Goal: Task Accomplishment & Management: Manage account settings

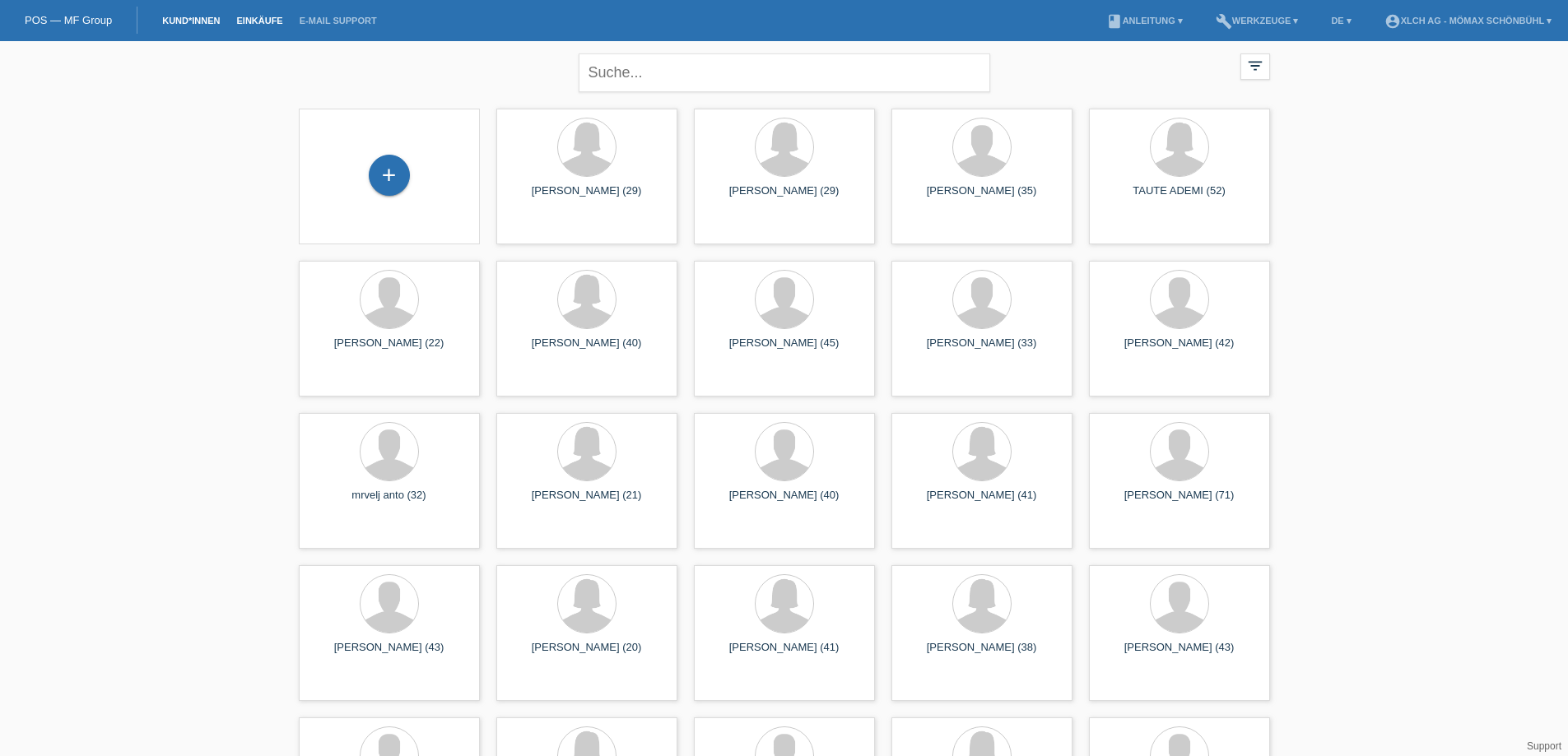
click at [272, 20] on link "Einkäufe" at bounding box center [259, 20] width 62 height 10
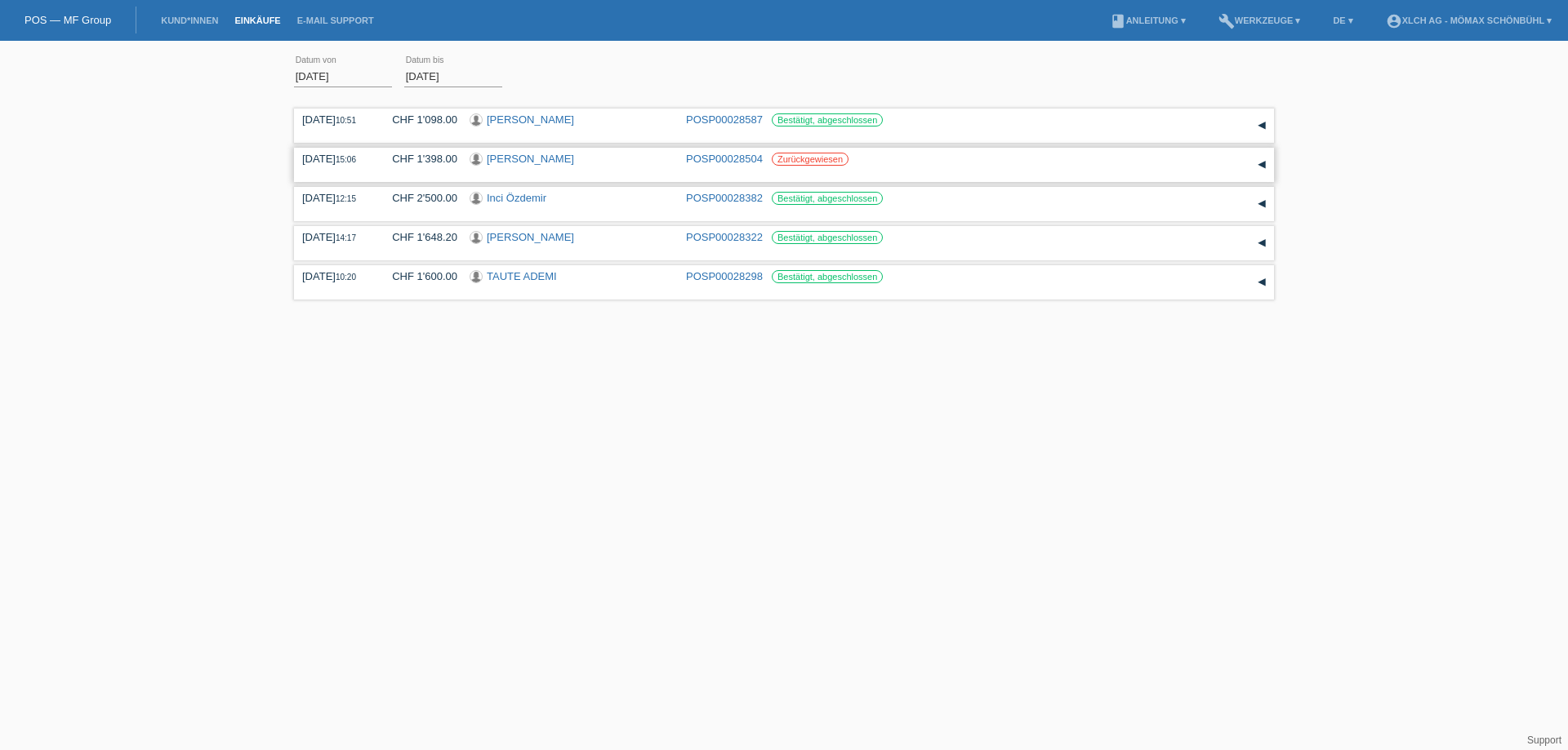
click at [1259, 164] on div "▾" at bounding box center [1261, 165] width 25 height 25
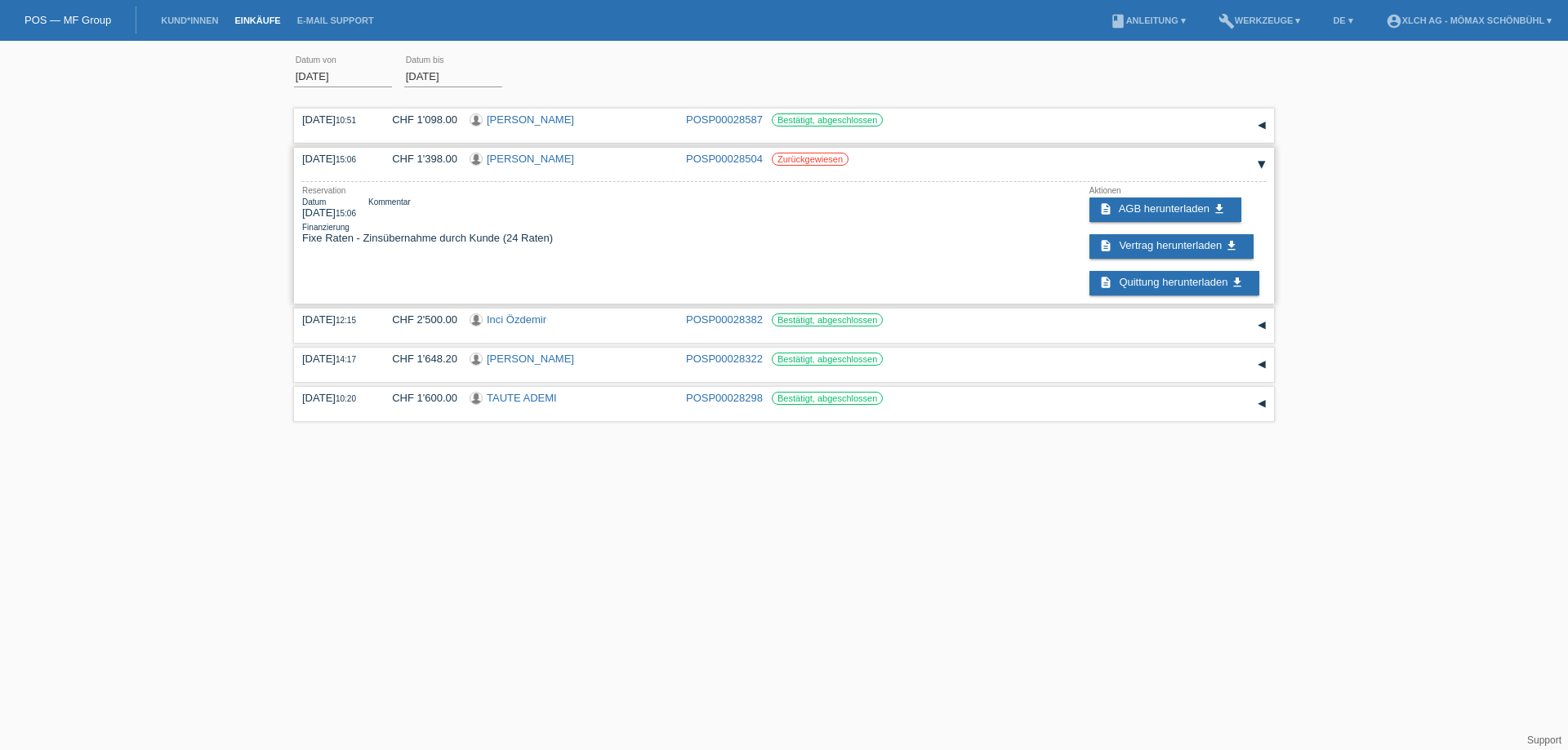
click at [534, 158] on link "[PERSON_NAME]" at bounding box center [530, 158] width 88 height 12
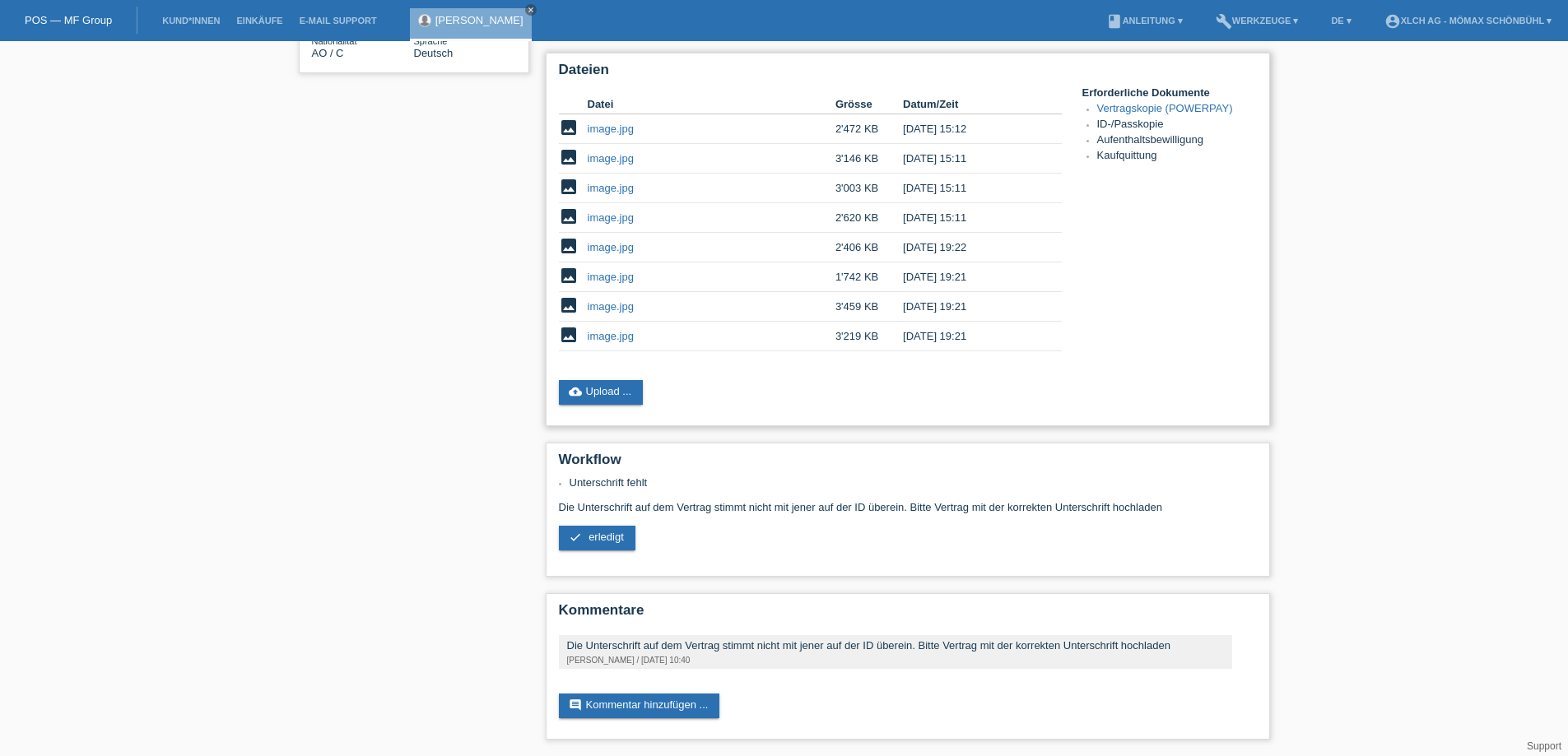
scroll to position [55, 0]
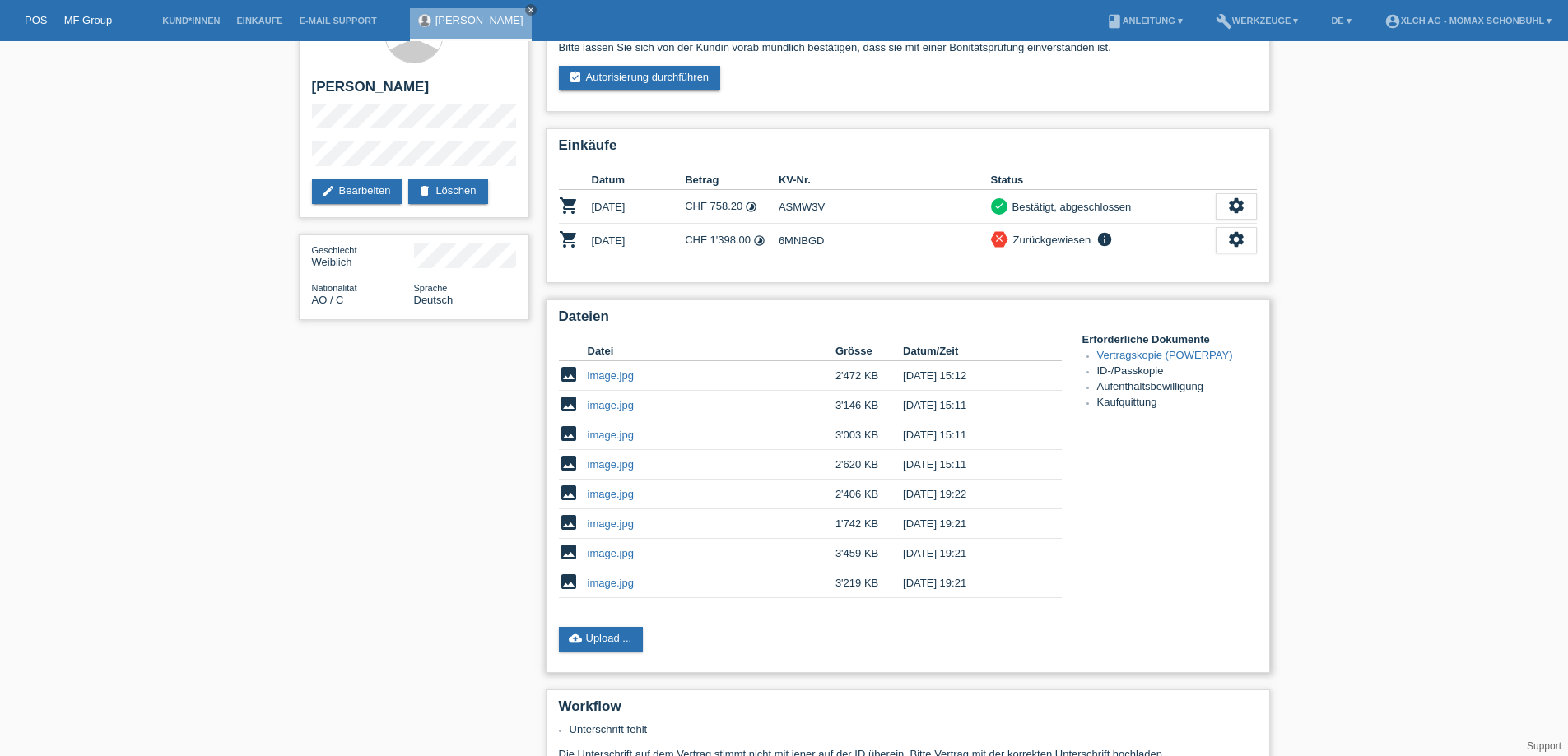
click at [1147, 344] on h4 "Erforderliche Dokumente" at bounding box center [1170, 339] width 175 height 12
click at [1146, 349] on link "Vertragskopie (POWERPAY)" at bounding box center [1165, 355] width 136 height 12
drag, startPoint x: 832, startPoint y: 236, endPoint x: 777, endPoint y: 242, distance: 55.3
click at [777, 242] on tr "shopping_cart 09.10.2025 CHF 1'398.00 timelapse 6MNBGD close info settings" at bounding box center [907, 240] width 698 height 34
copy tr "6MNBGD"
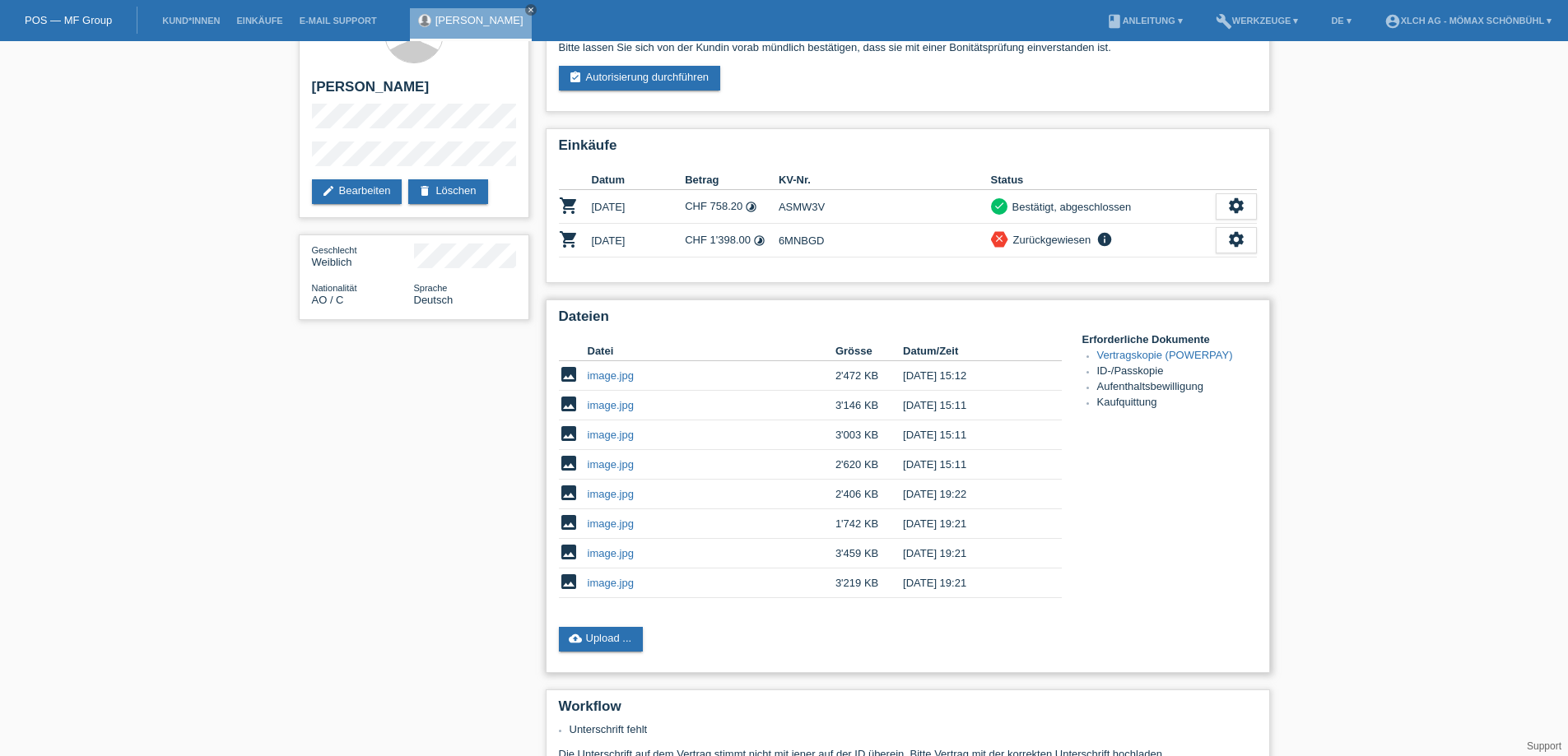
click at [590, 584] on link "image.jpg" at bounding box center [610, 582] width 46 height 12
click at [611, 646] on link "cloud_upload Upload ..." at bounding box center [601, 640] width 84 height 25
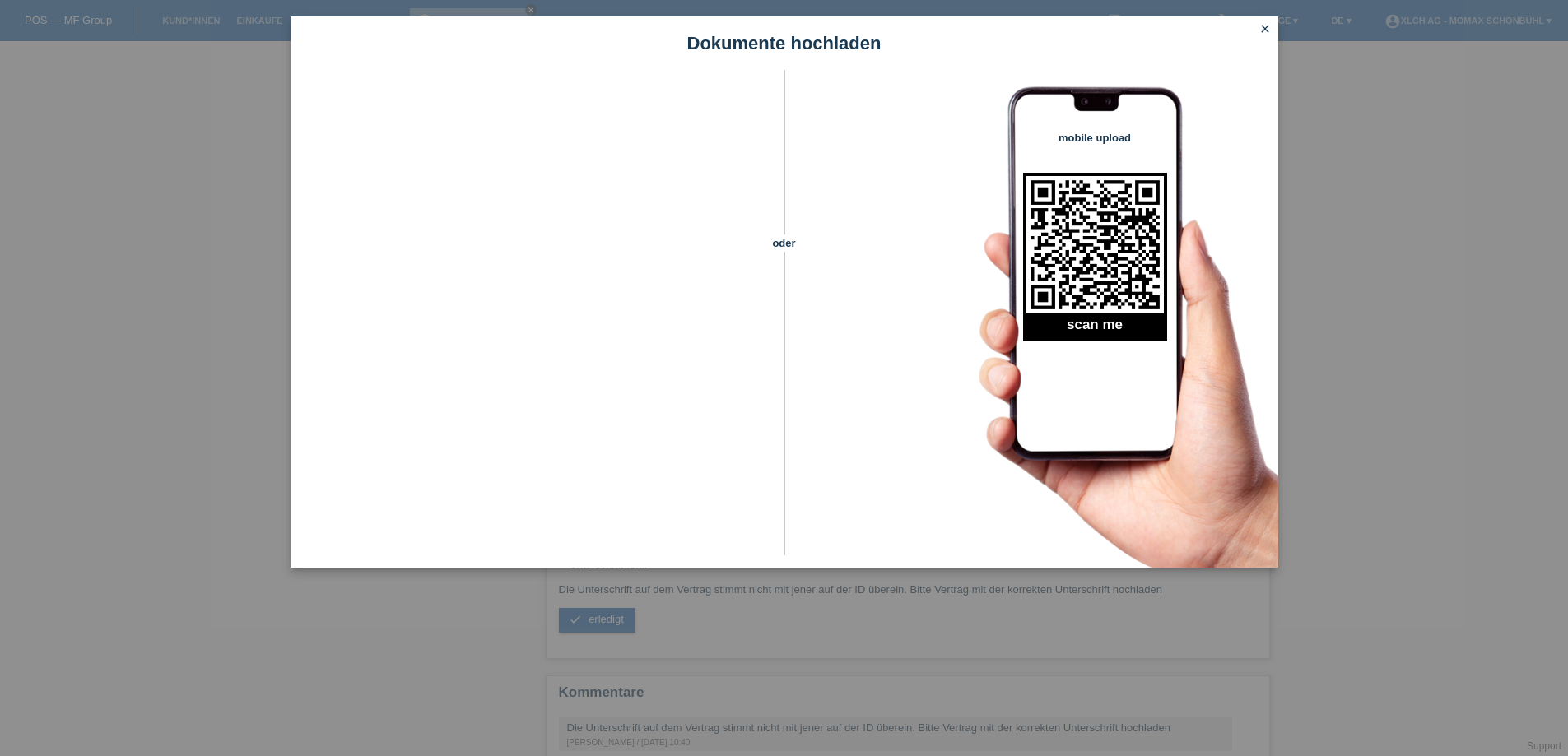
scroll to position [136, 0]
click at [1262, 33] on icon "close" at bounding box center [1265, 29] width 13 height 13
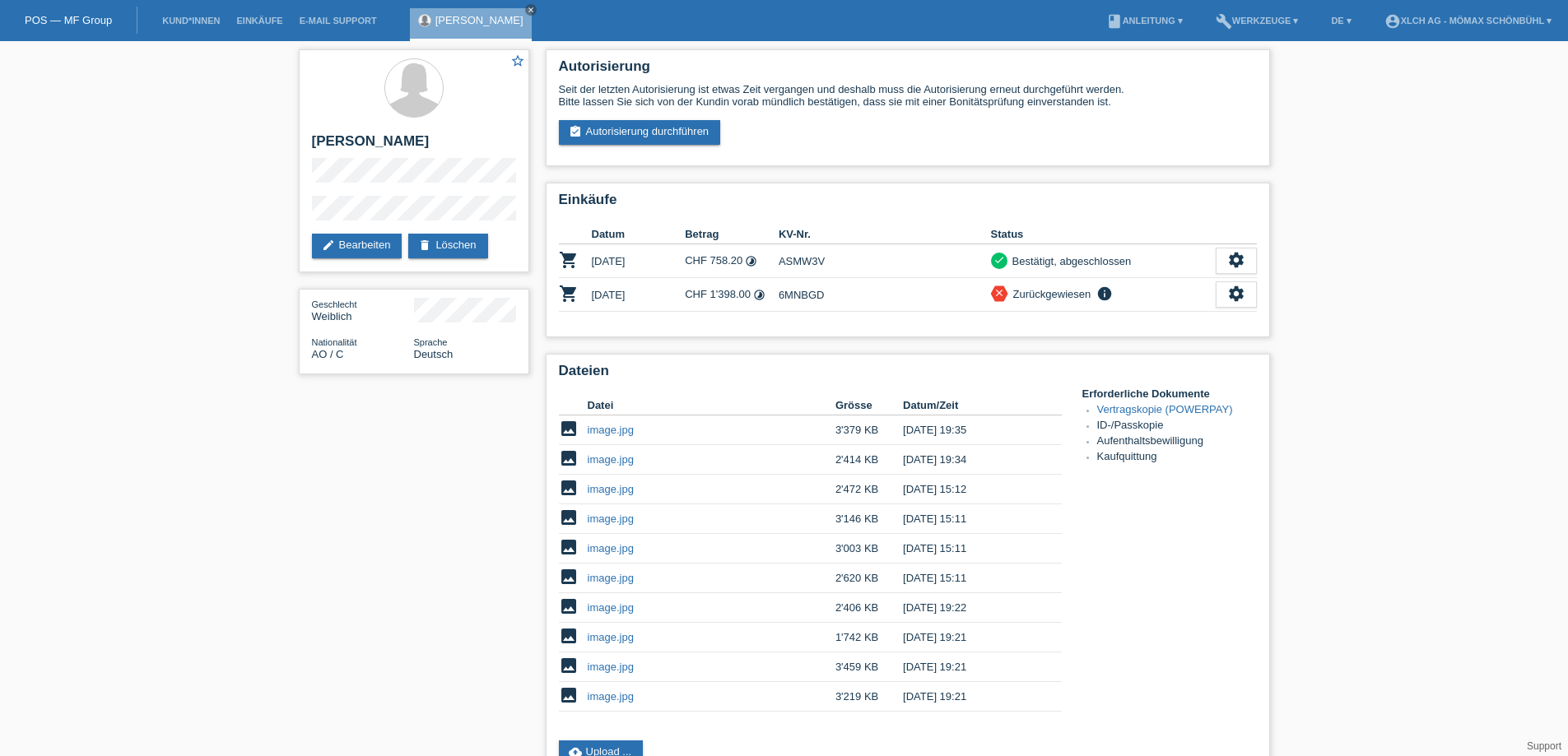
scroll to position [361, 0]
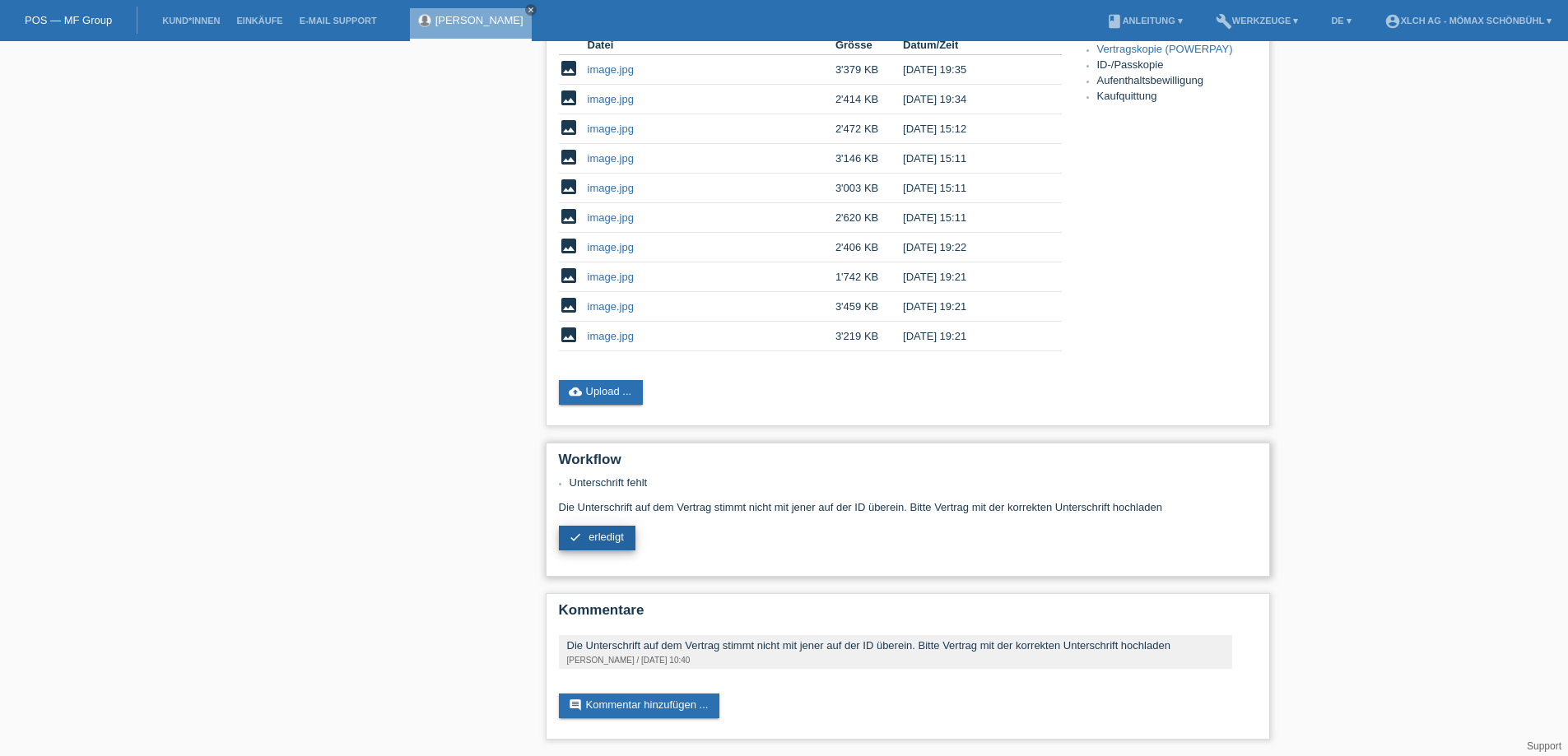
click at [593, 544] on link "check erledigt" at bounding box center [597, 538] width 77 height 25
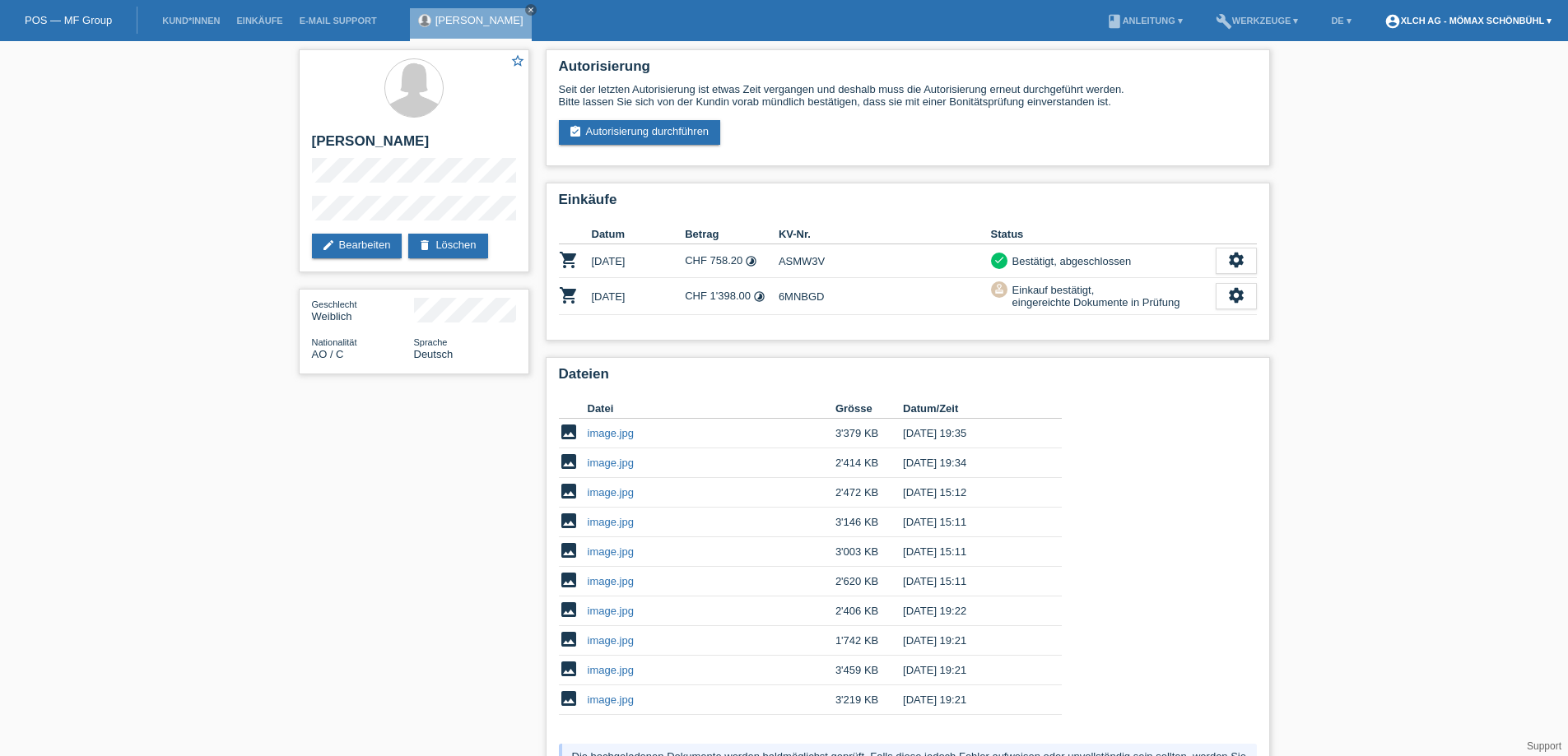
click at [1430, 24] on link "account_circle XLCH AG - Mömax Schönbühl ▾" at bounding box center [1467, 20] width 183 height 10
click at [1386, 88] on link "Logout" at bounding box center [1378, 84] width 33 height 12
